Goal: Information Seeking & Learning: Learn about a topic

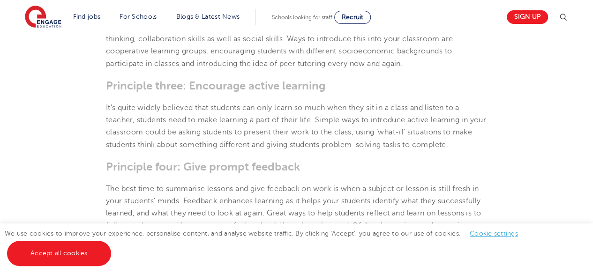
scroll to position [597, 0]
drag, startPoint x: 201, startPoint y: 141, endPoint x: 150, endPoint y: 191, distance: 70.9
click at [150, 191] on p "The best time to summarise lessons and give feedback on work is when a subject …" at bounding box center [296, 212] width 381 height 61
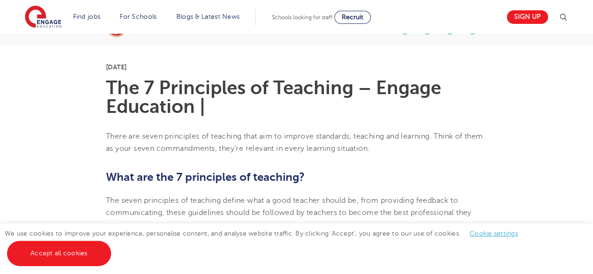
scroll to position [213, 0]
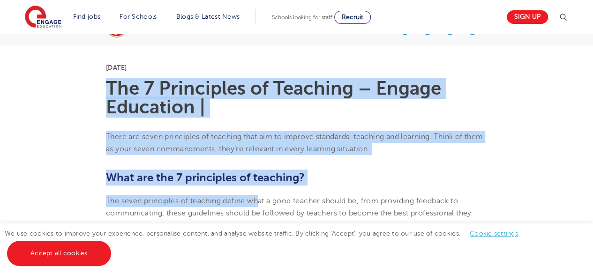
drag, startPoint x: 106, startPoint y: 84, endPoint x: 259, endPoint y: 192, distance: 186.3
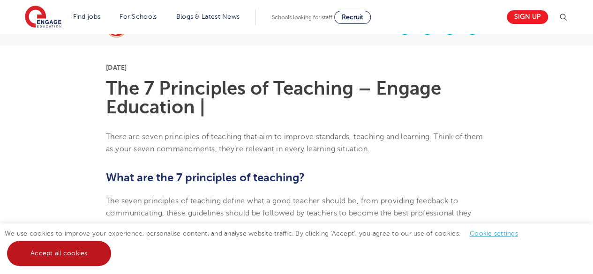
click at [65, 257] on link "Accept all cookies" at bounding box center [59, 253] width 104 height 25
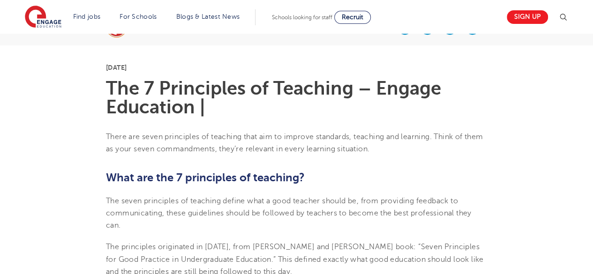
click at [107, 68] on p "[DATE]" at bounding box center [296, 67] width 381 height 7
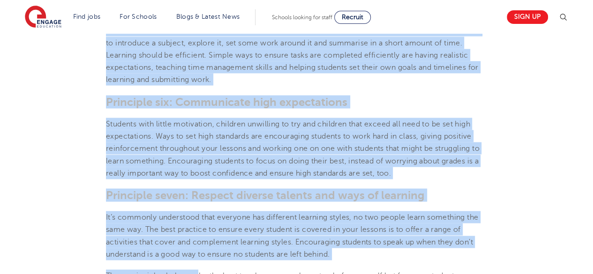
scroll to position [907, 0]
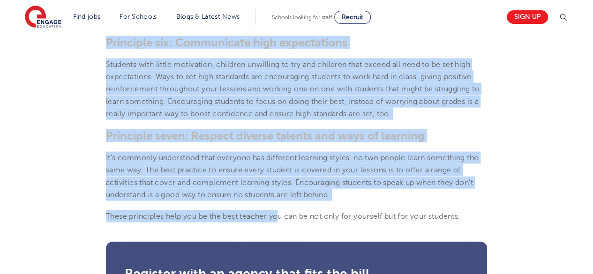
drag, startPoint x: 107, startPoint y: 68, endPoint x: 279, endPoint y: 214, distance: 225.1
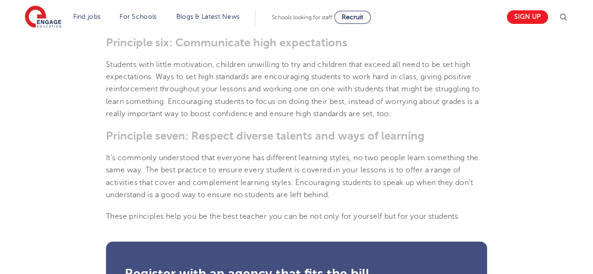
click at [290, 210] on p "These principles help you be the best teacher you can be not only for yourself …" at bounding box center [296, 216] width 381 height 12
click at [334, 196] on p "It’s commonly understood that everyone has different learning styles, no two pe…" at bounding box center [296, 176] width 381 height 49
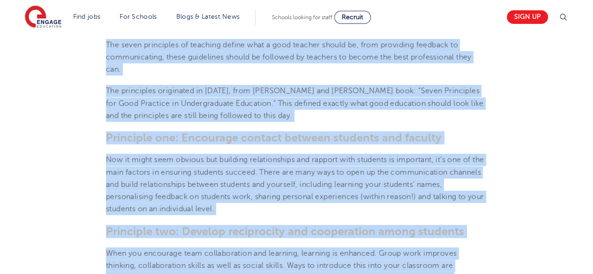
scroll to position [361, 0]
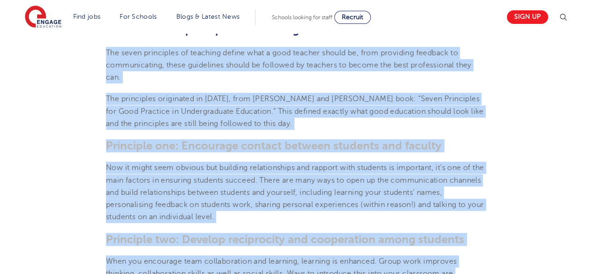
drag, startPoint x: 334, startPoint y: 196, endPoint x: 103, endPoint y: 53, distance: 271.4
copy section "Lor ipsum dolorsitam co adipisci elitse doei t inci utlabor etdolo ma, aliq eni…"
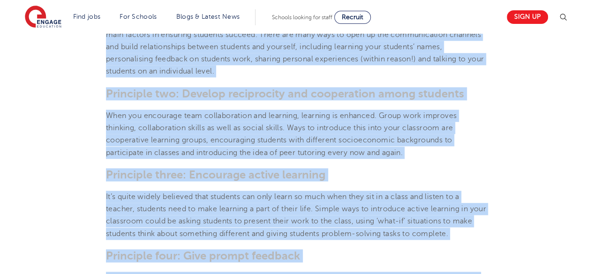
scroll to position [507, 0]
click at [308, 193] on p "It’s quite widely believed that students can only learn so much when they sit i…" at bounding box center [296, 214] width 381 height 49
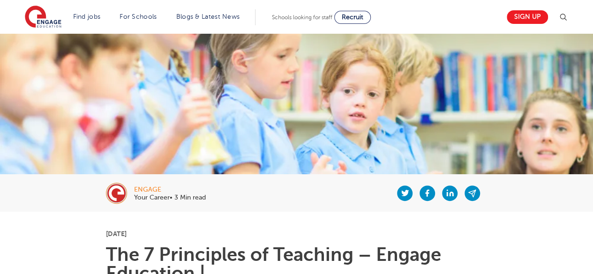
scroll to position [45, 0]
